Goal: Check status: Check status

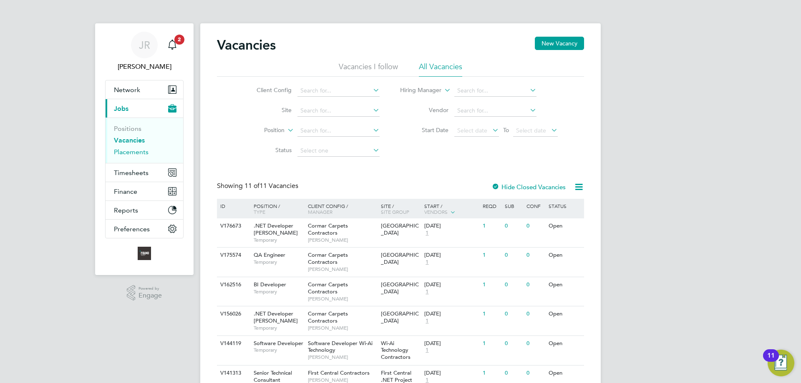
click at [135, 151] on link "Placements" at bounding box center [131, 152] width 35 height 8
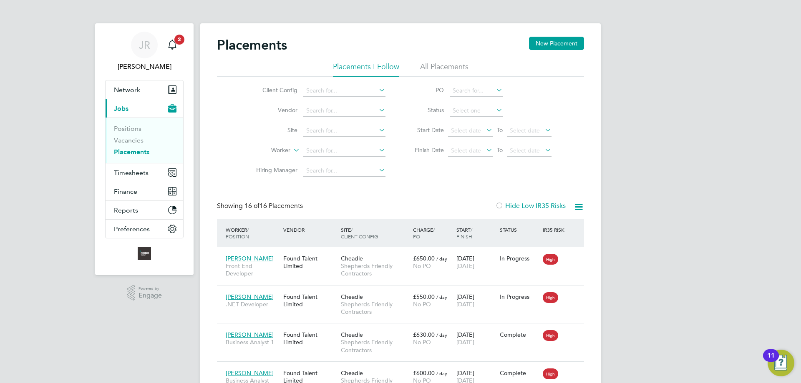
click at [174, 44] on icon "Main navigation" at bounding box center [172, 45] width 10 height 10
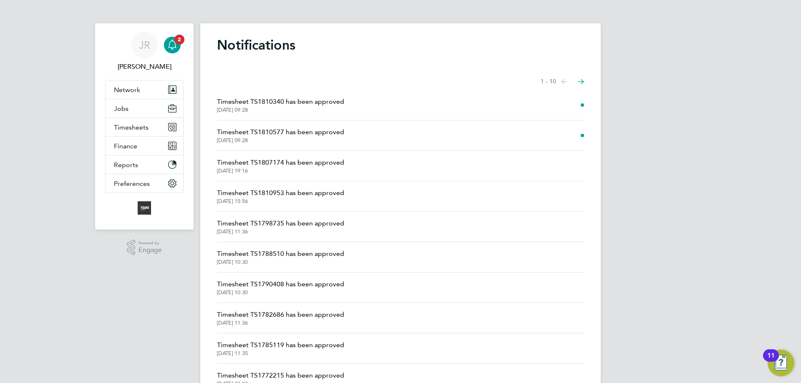
click at [390, 99] on li "Timesheet TS1810340 has been approved [DATE] 09:28" at bounding box center [400, 105] width 367 height 30
click at [332, 102] on span "Timesheet TS1810340 has been approved" at bounding box center [280, 102] width 127 height 10
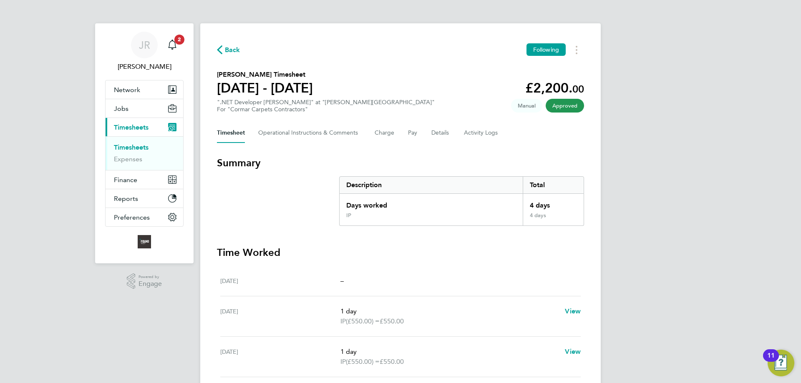
click at [180, 46] on div "Main navigation" at bounding box center [172, 45] width 17 height 17
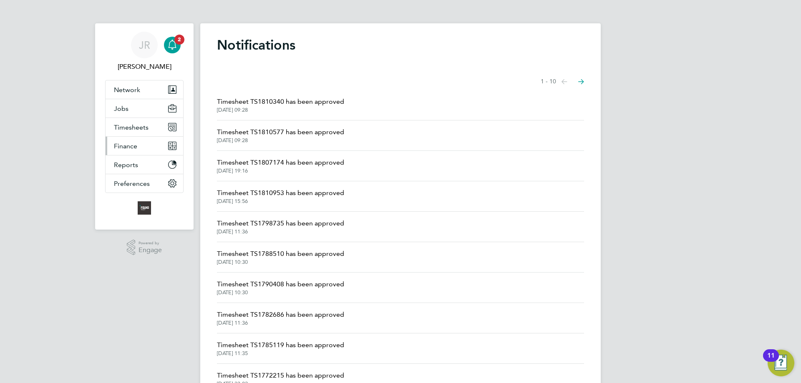
click at [143, 142] on button "Finance" at bounding box center [145, 146] width 78 height 18
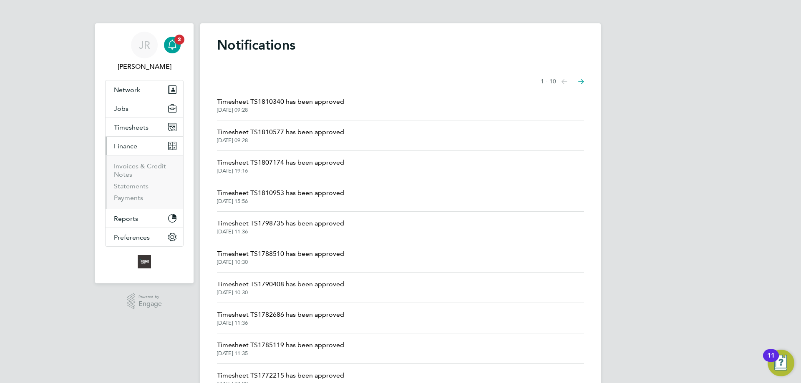
click at [133, 172] on li "Invoices & Credit Notes" at bounding box center [145, 172] width 63 height 20
click at [137, 133] on button "Timesheets" at bounding box center [145, 127] width 78 height 18
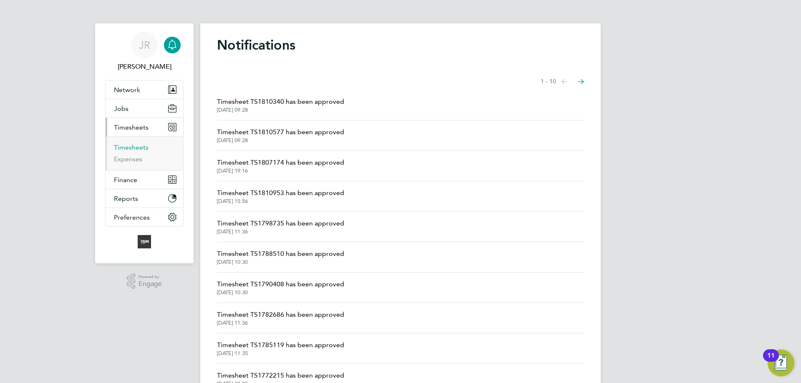
click at [132, 143] on link "Timesheets" at bounding box center [131, 147] width 35 height 8
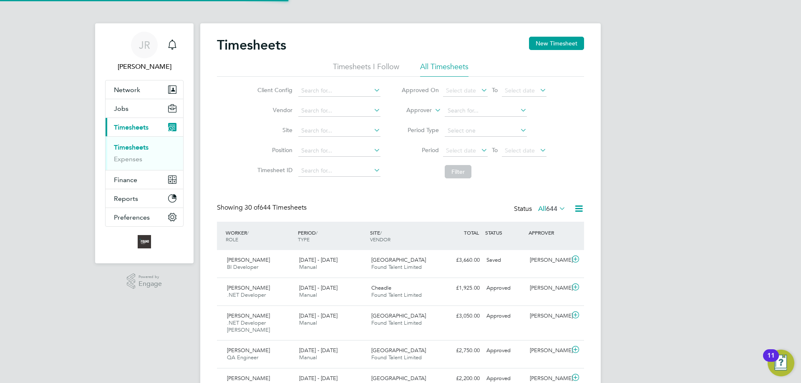
scroll to position [28, 73]
